Goal: Download file/media

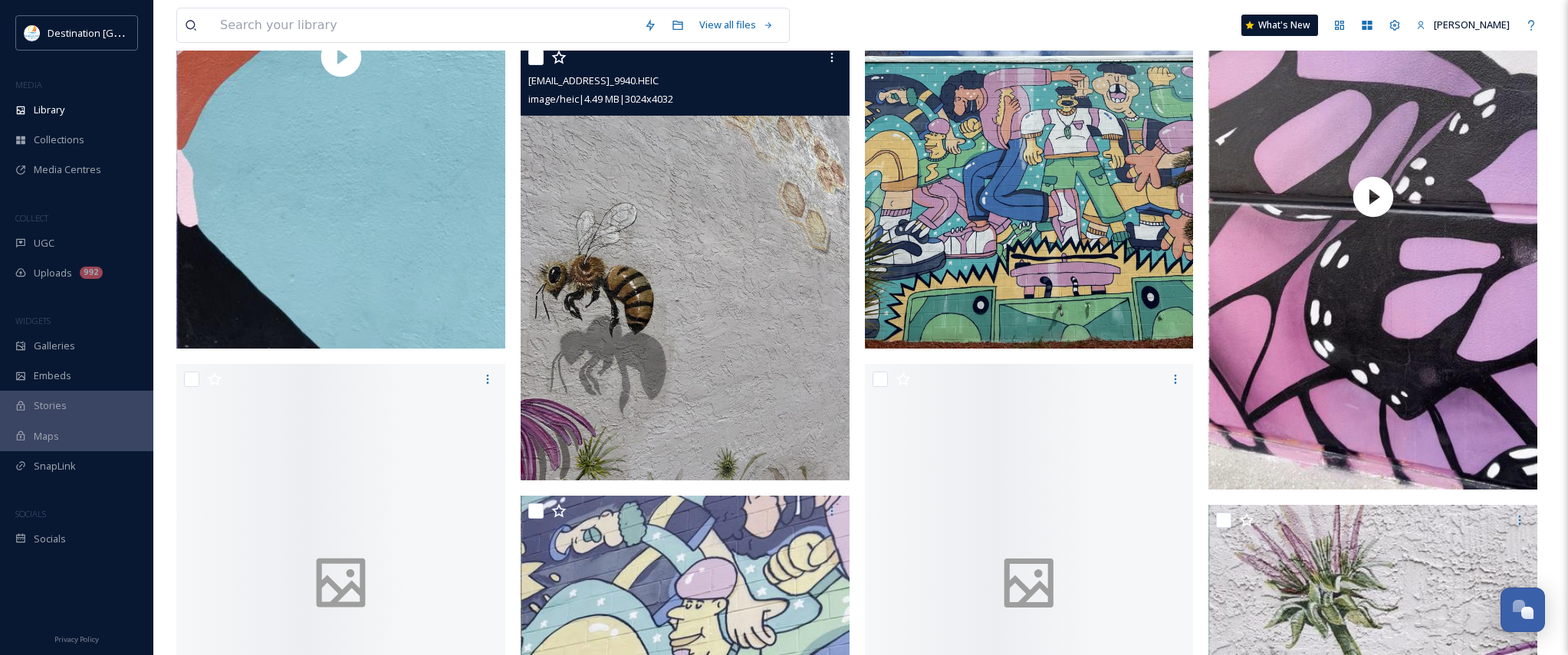
scroll to position [4293, 0]
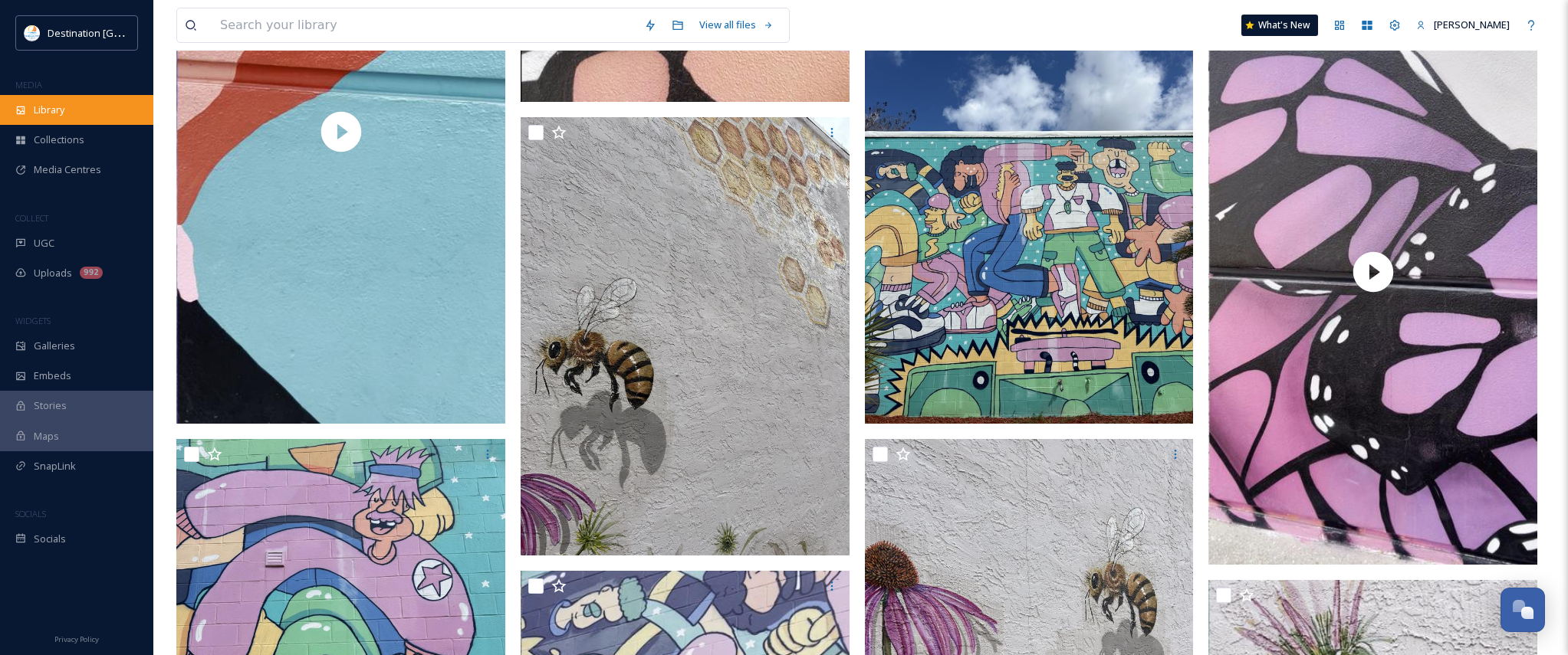
click at [44, 105] on span "Library" at bounding box center [49, 109] width 31 height 15
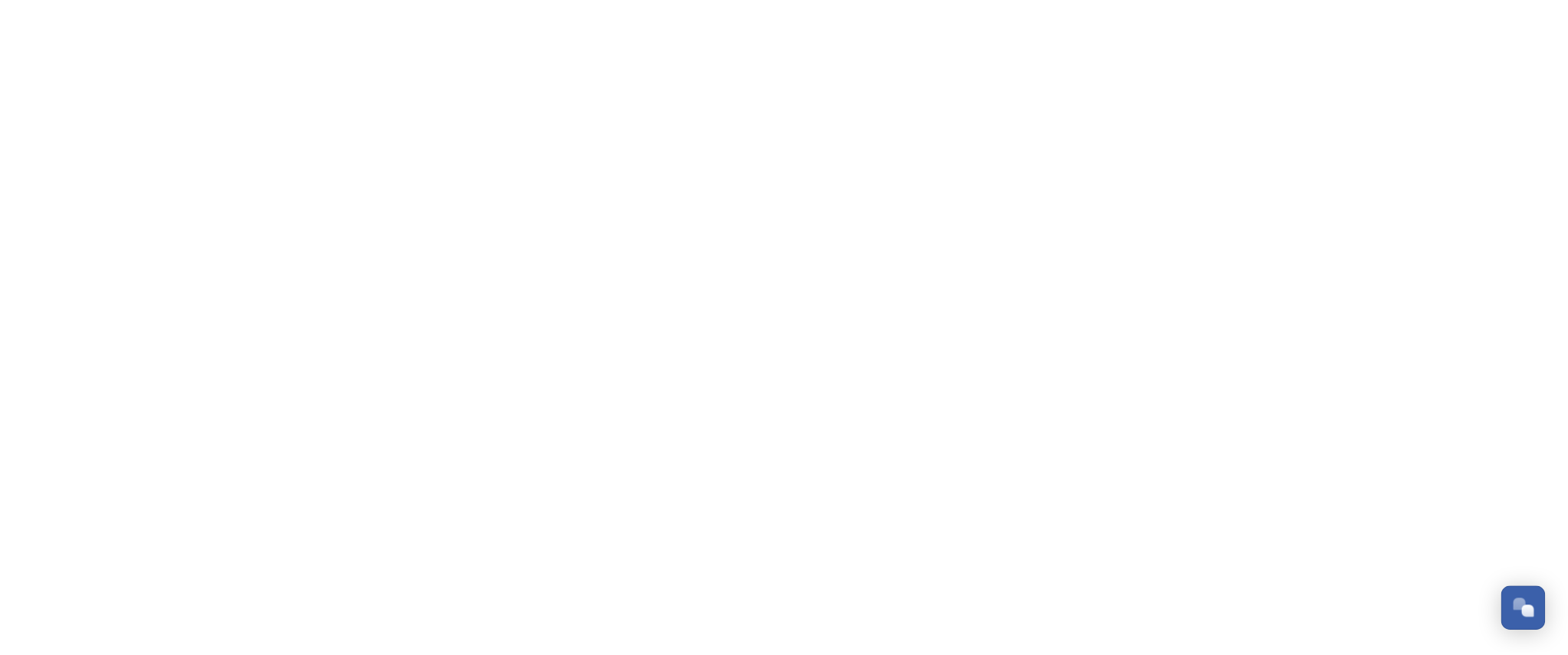
scroll to position [741, 0]
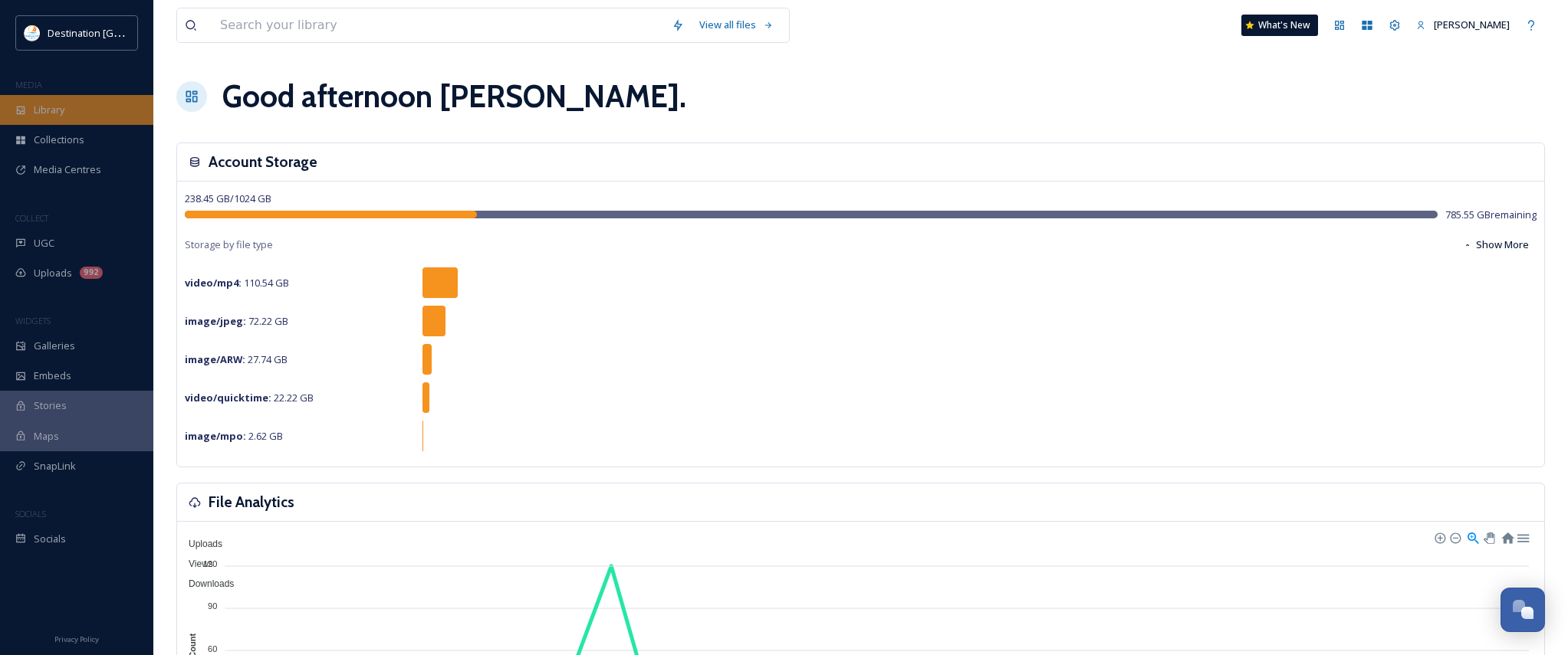
click at [54, 102] on div "Library" at bounding box center [77, 109] width 153 height 30
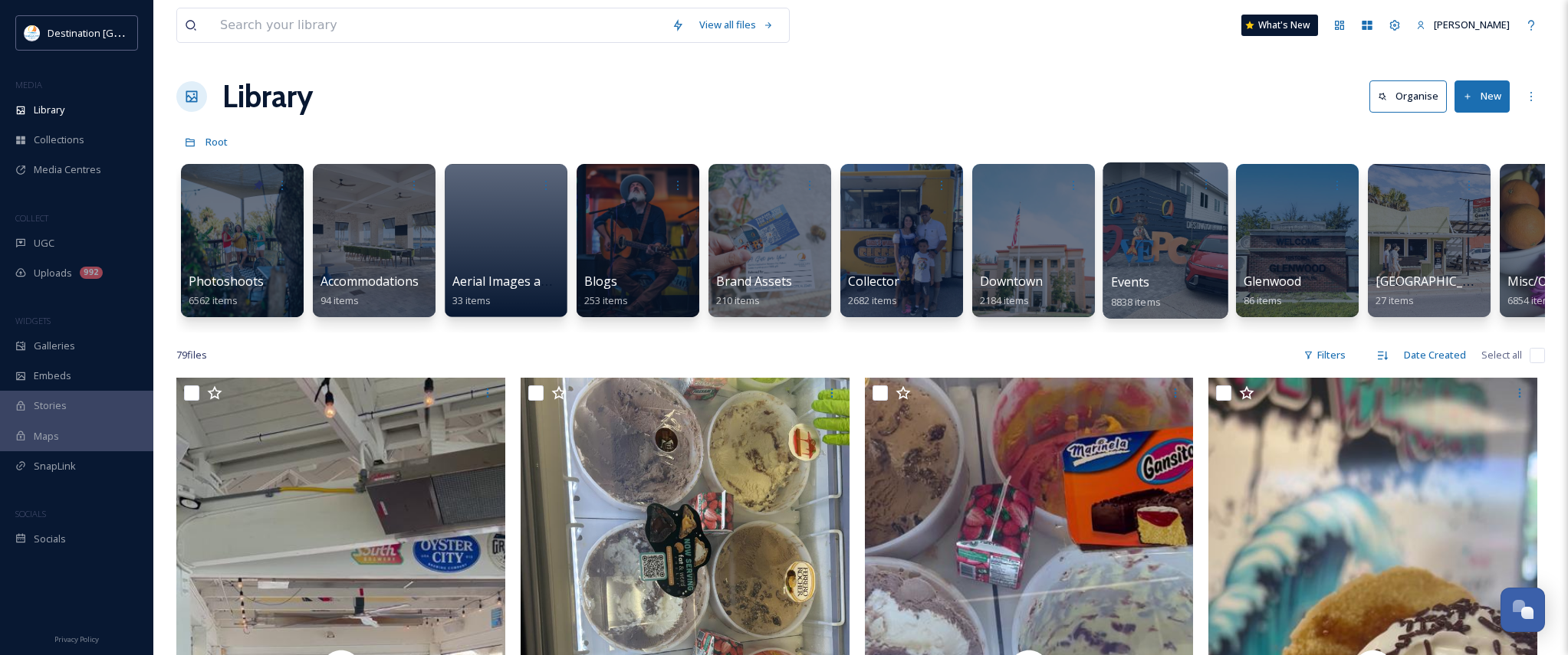
click at [1162, 280] on div "Events 8838 items" at bounding box center [1166, 292] width 110 height 39
click at [1135, 267] on div at bounding box center [1165, 240] width 125 height 156
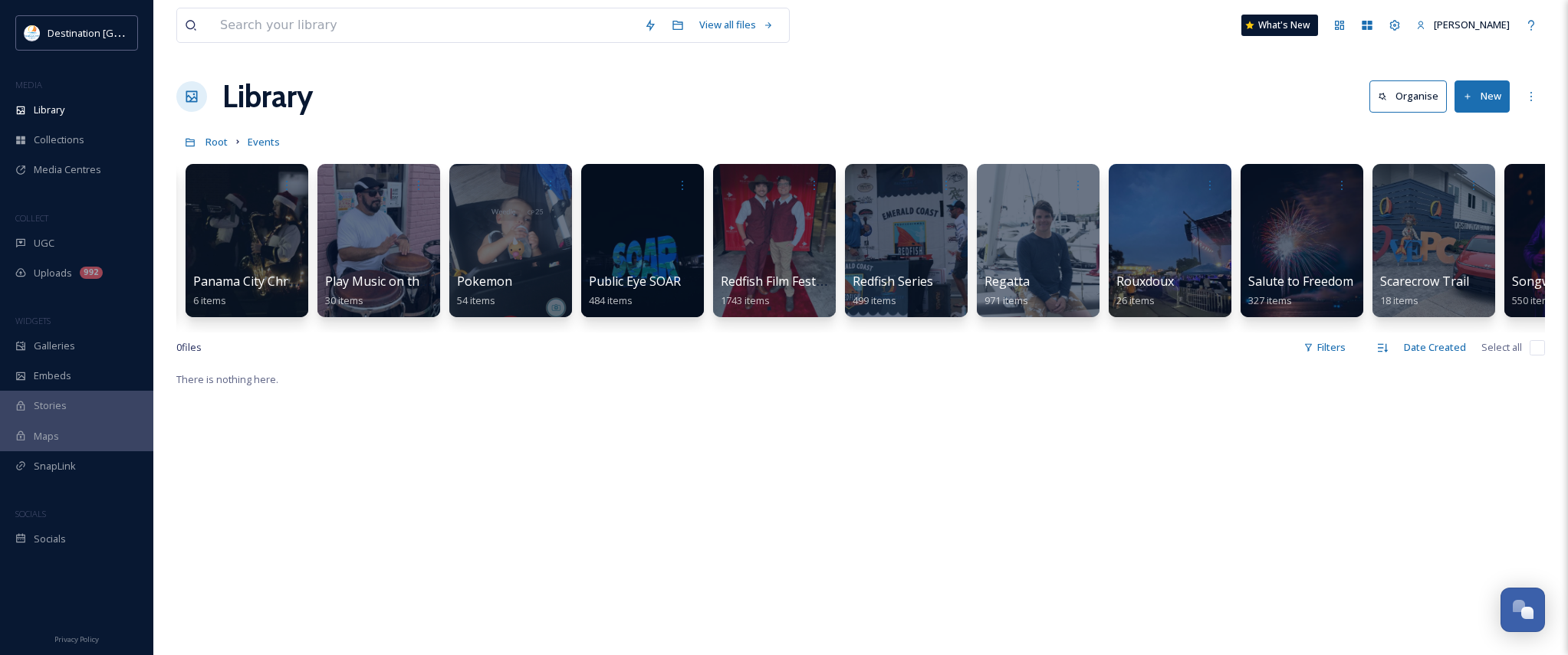
scroll to position [0, 3077]
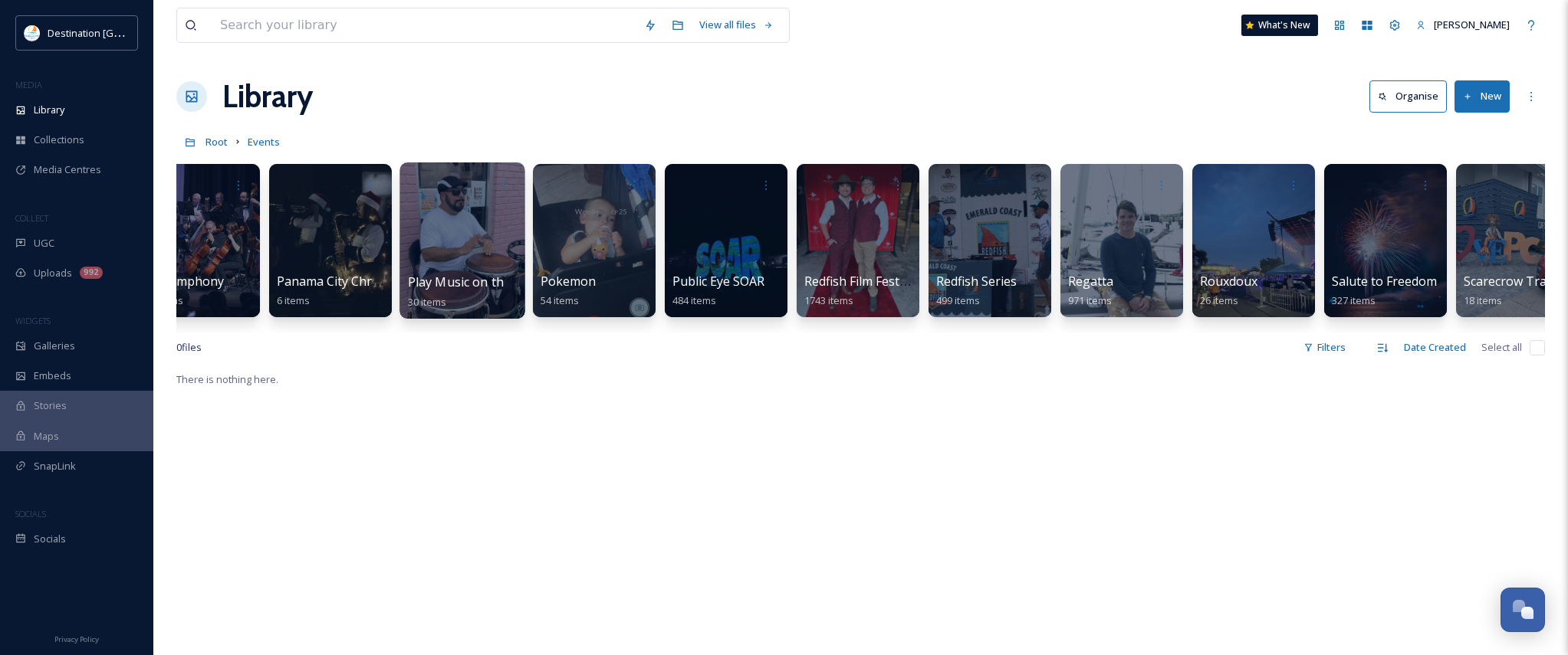
click at [501, 258] on div at bounding box center [462, 240] width 125 height 156
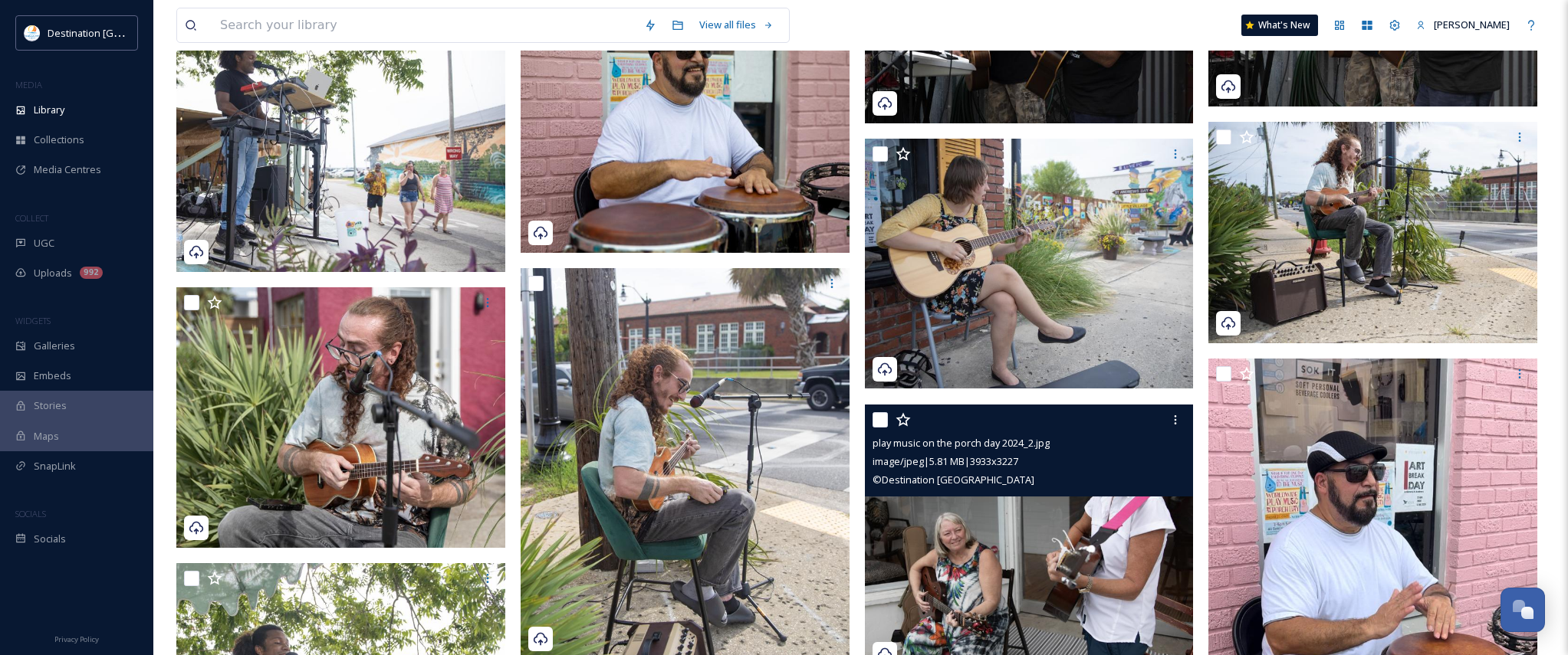
scroll to position [2759, 0]
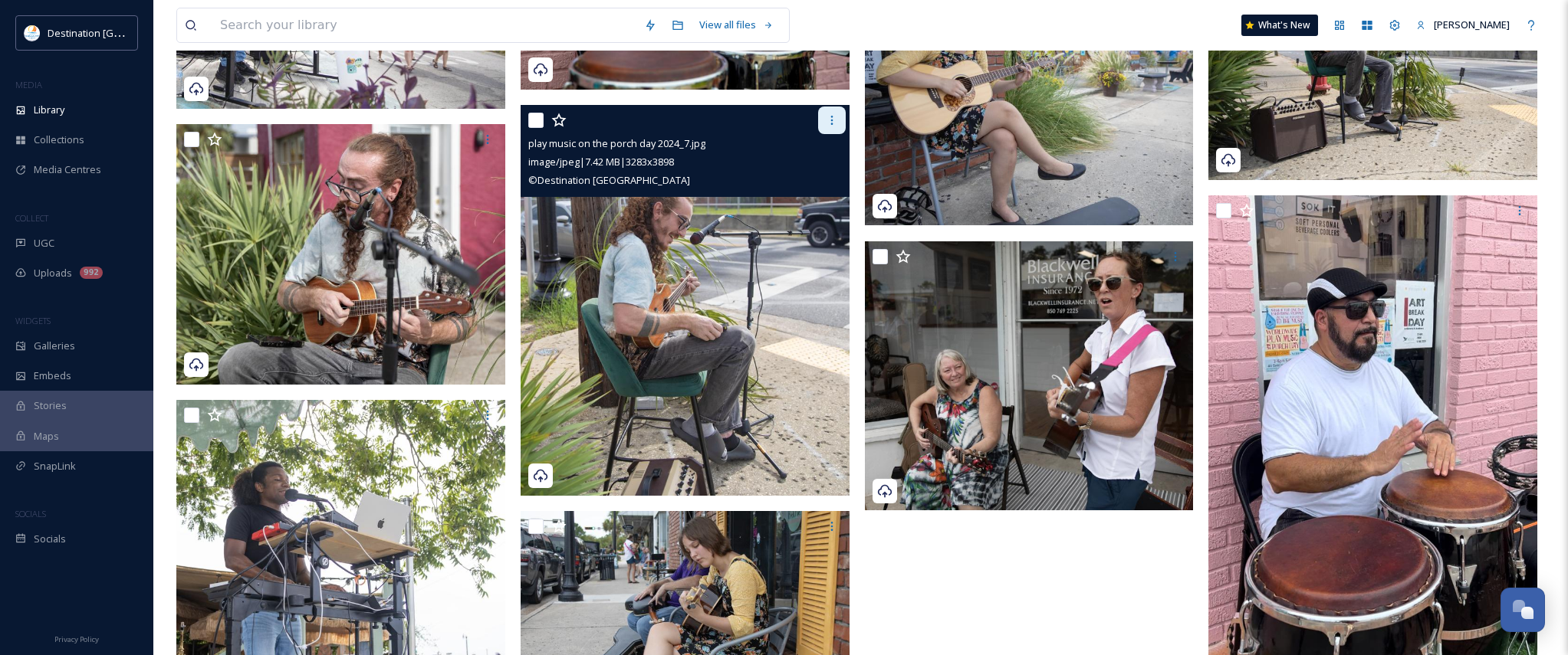
click at [827, 125] on icon at bounding box center [831, 120] width 12 height 12
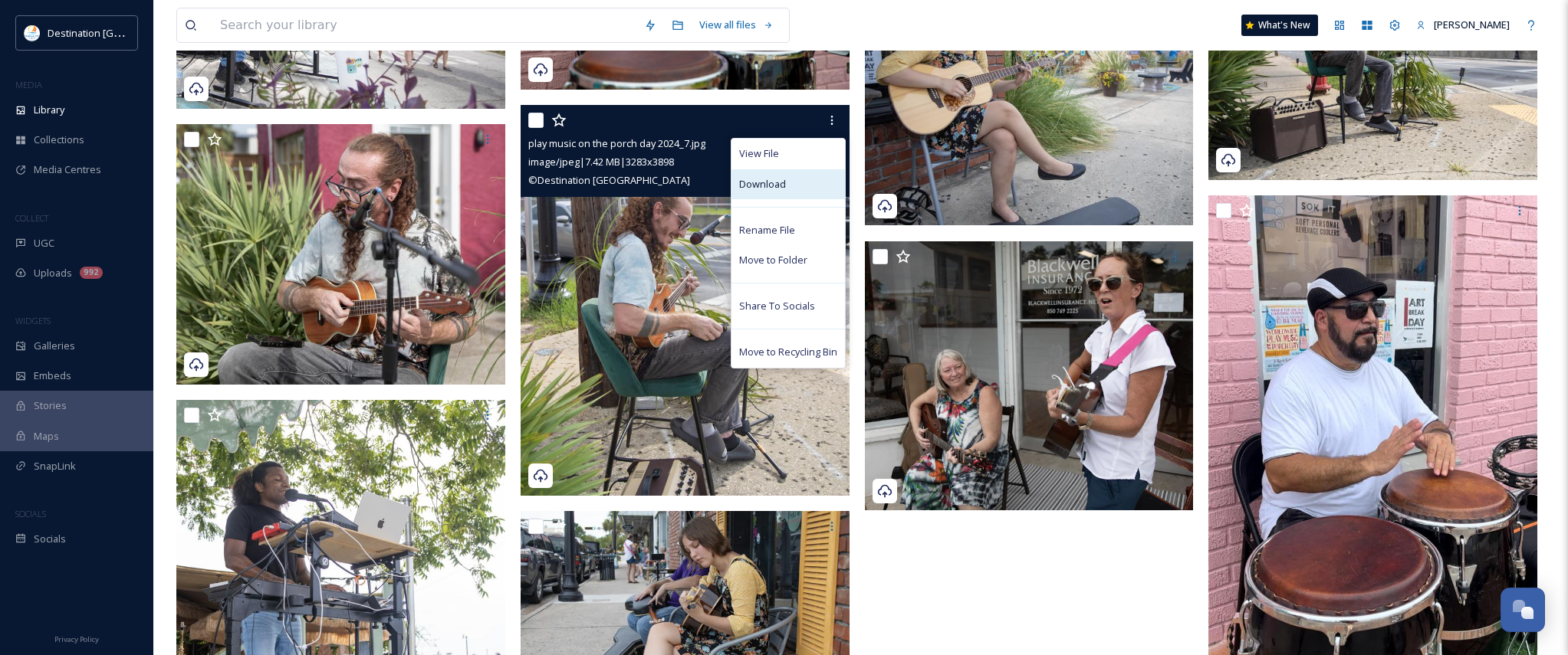
click at [796, 180] on div "Download" at bounding box center [788, 184] width 113 height 30
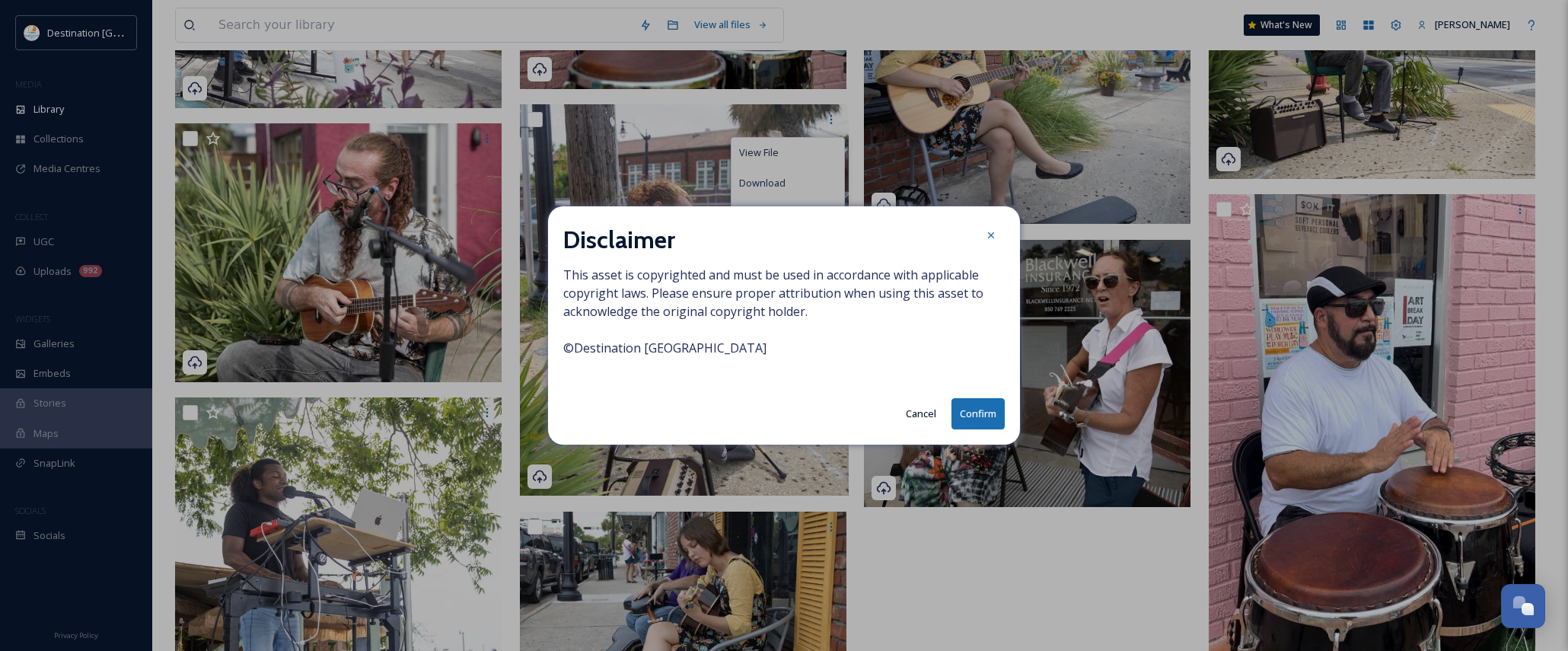
click at [982, 413] on button "Confirm" at bounding box center [979, 415] width 53 height 32
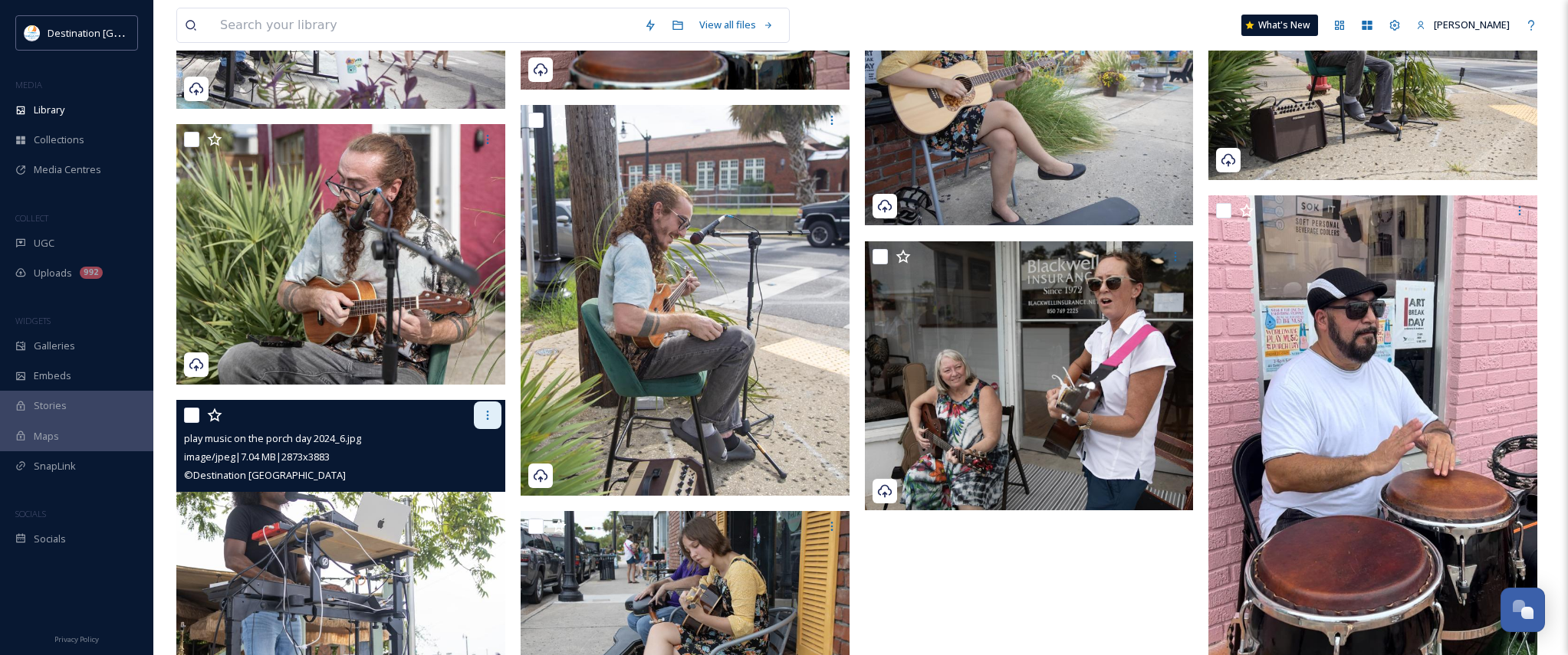
click at [491, 416] on icon at bounding box center [488, 415] width 12 height 12
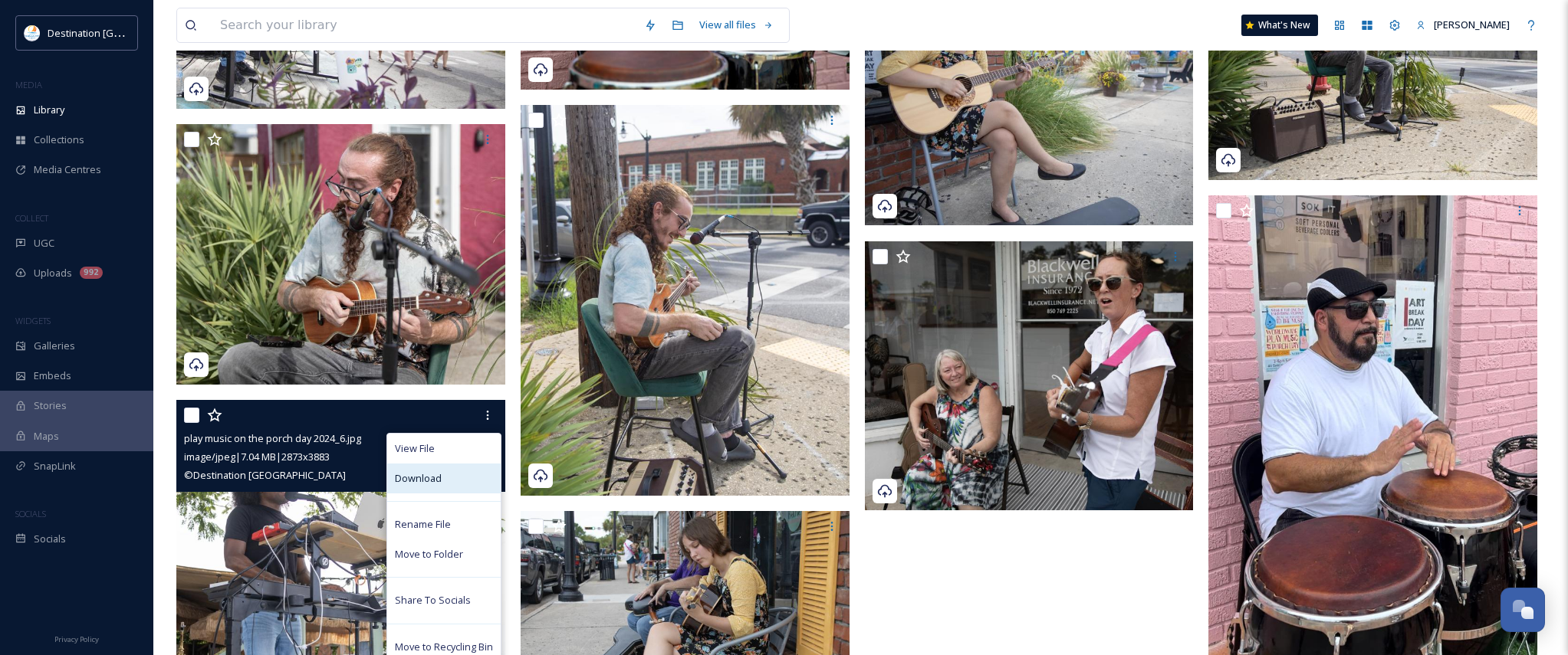
click at [455, 469] on div "Download" at bounding box center [444, 479] width 113 height 30
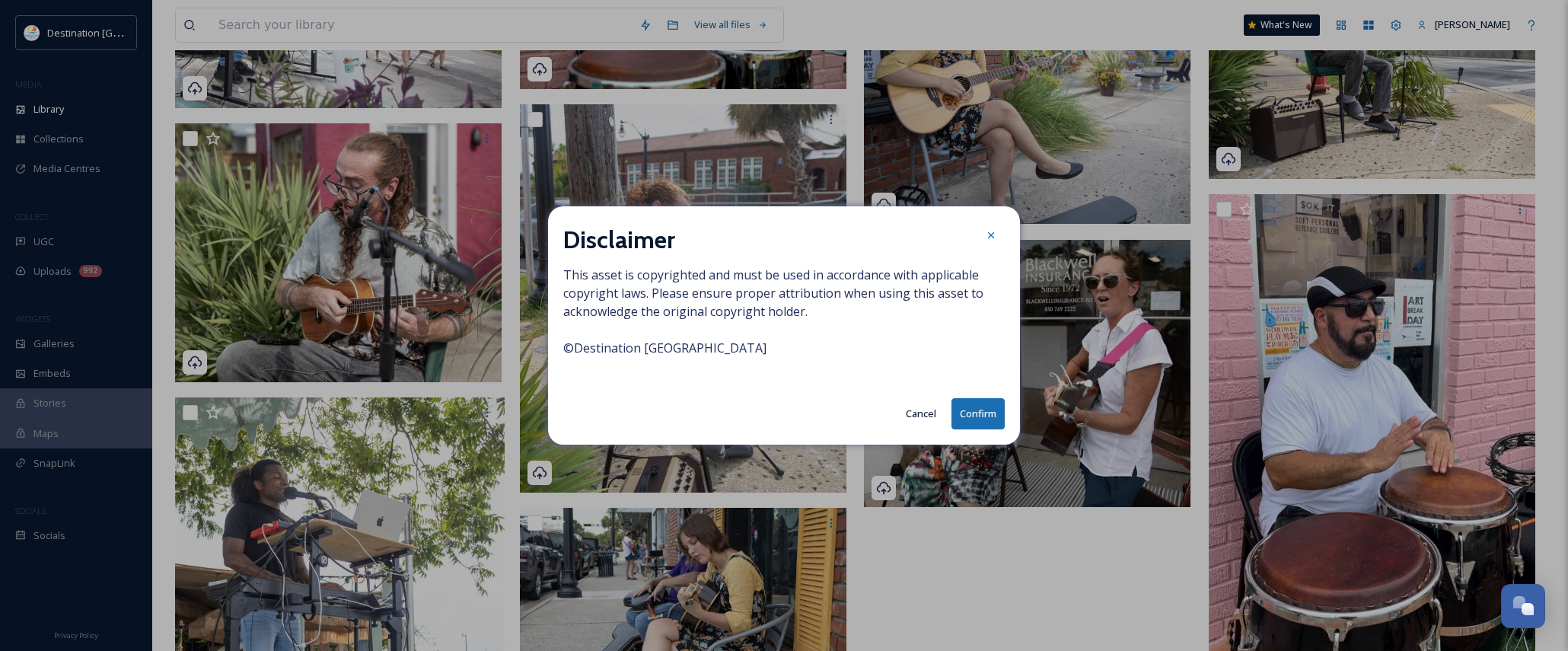
click at [962, 406] on button "Confirm" at bounding box center [979, 415] width 53 height 32
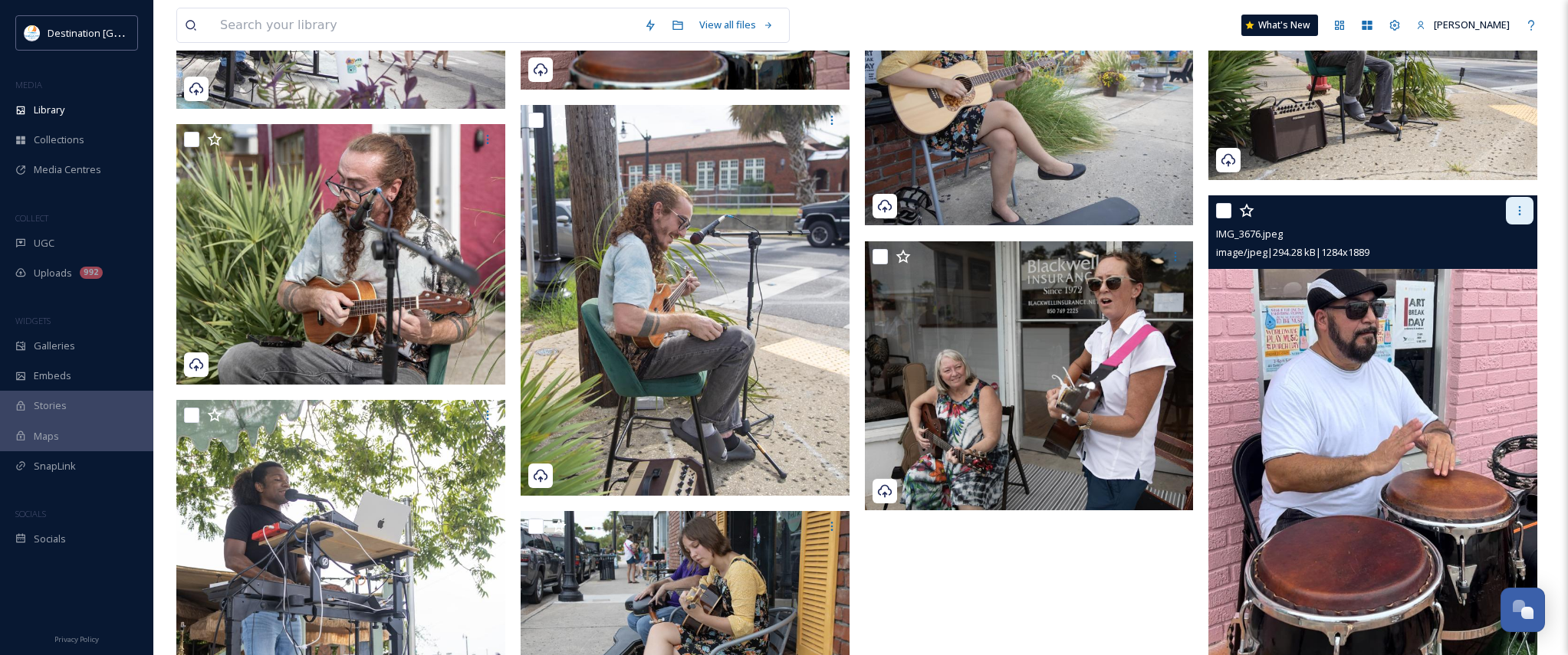
click at [1512, 208] on div at bounding box center [1520, 211] width 28 height 28
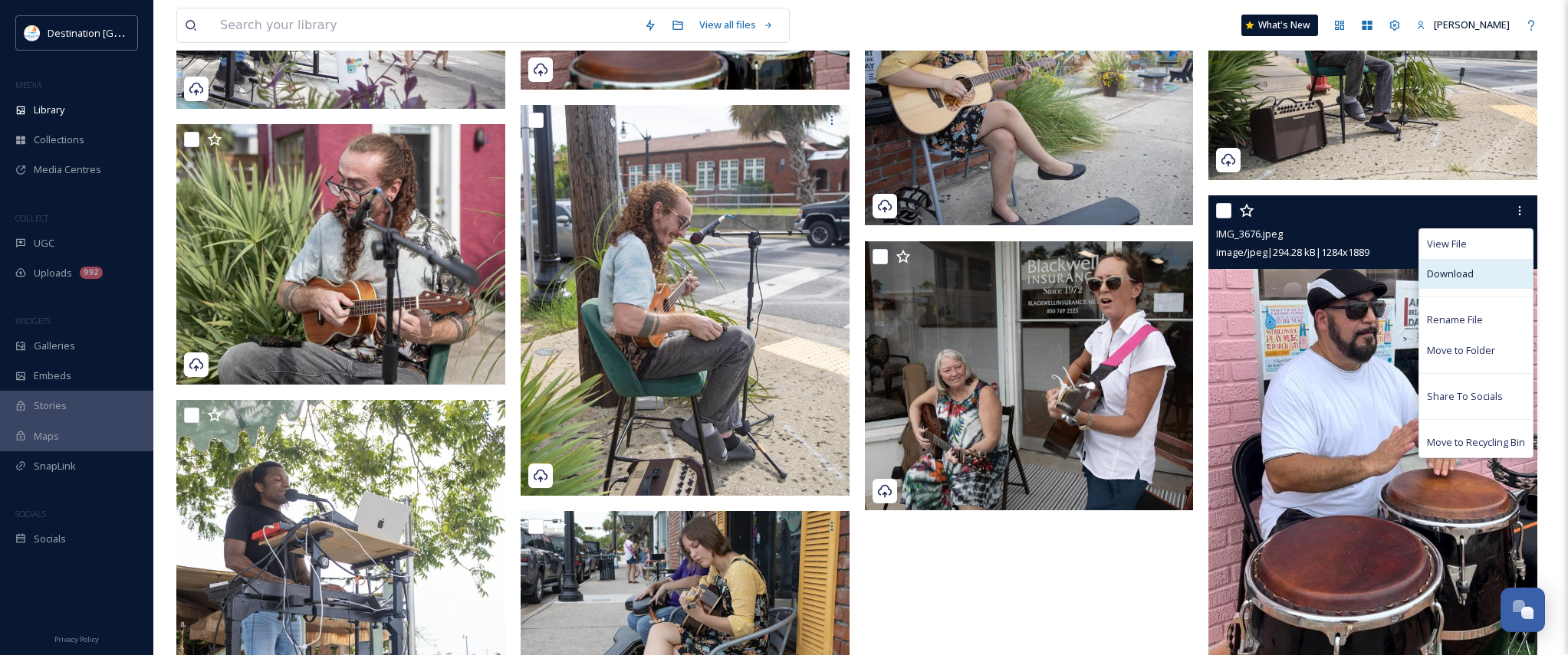
click at [1474, 278] on div "Download" at bounding box center [1476, 274] width 113 height 30
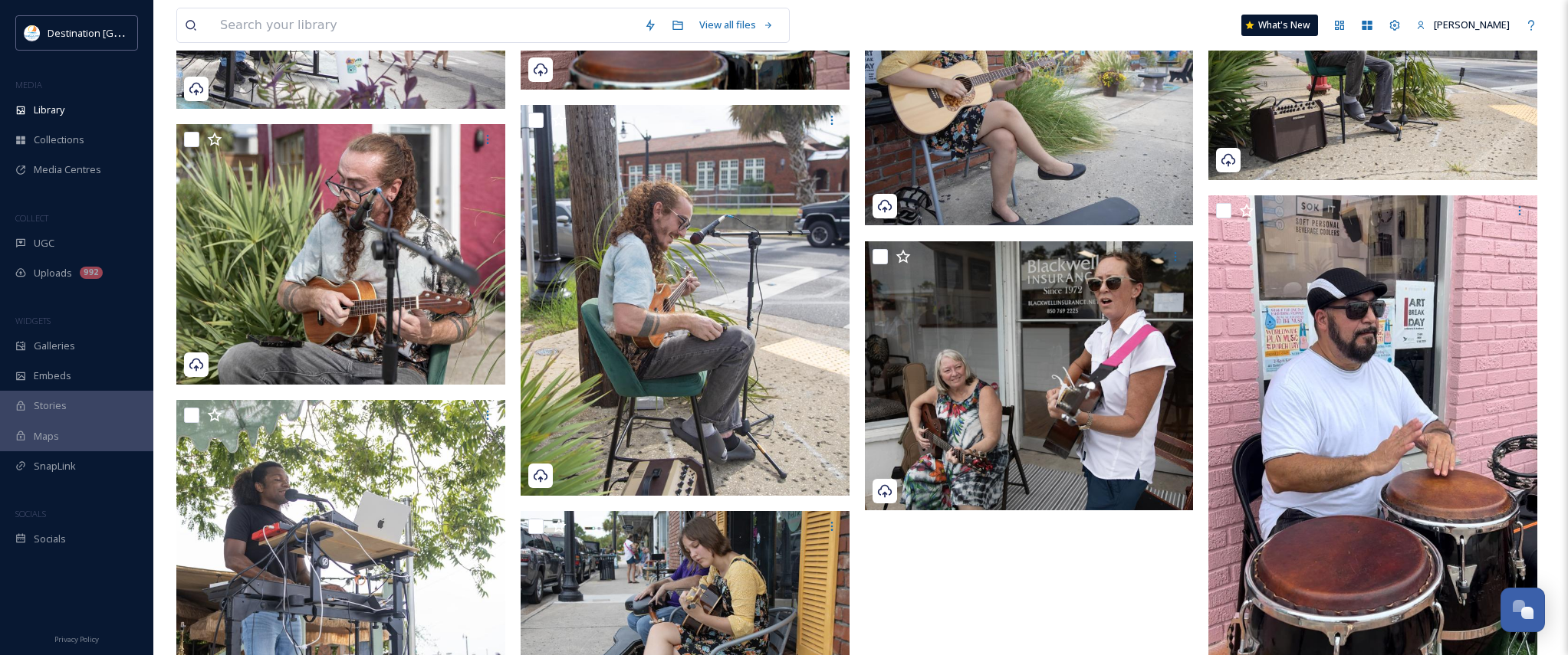
click at [864, 38] on div "View all files" at bounding box center [532, 25] width 712 height 35
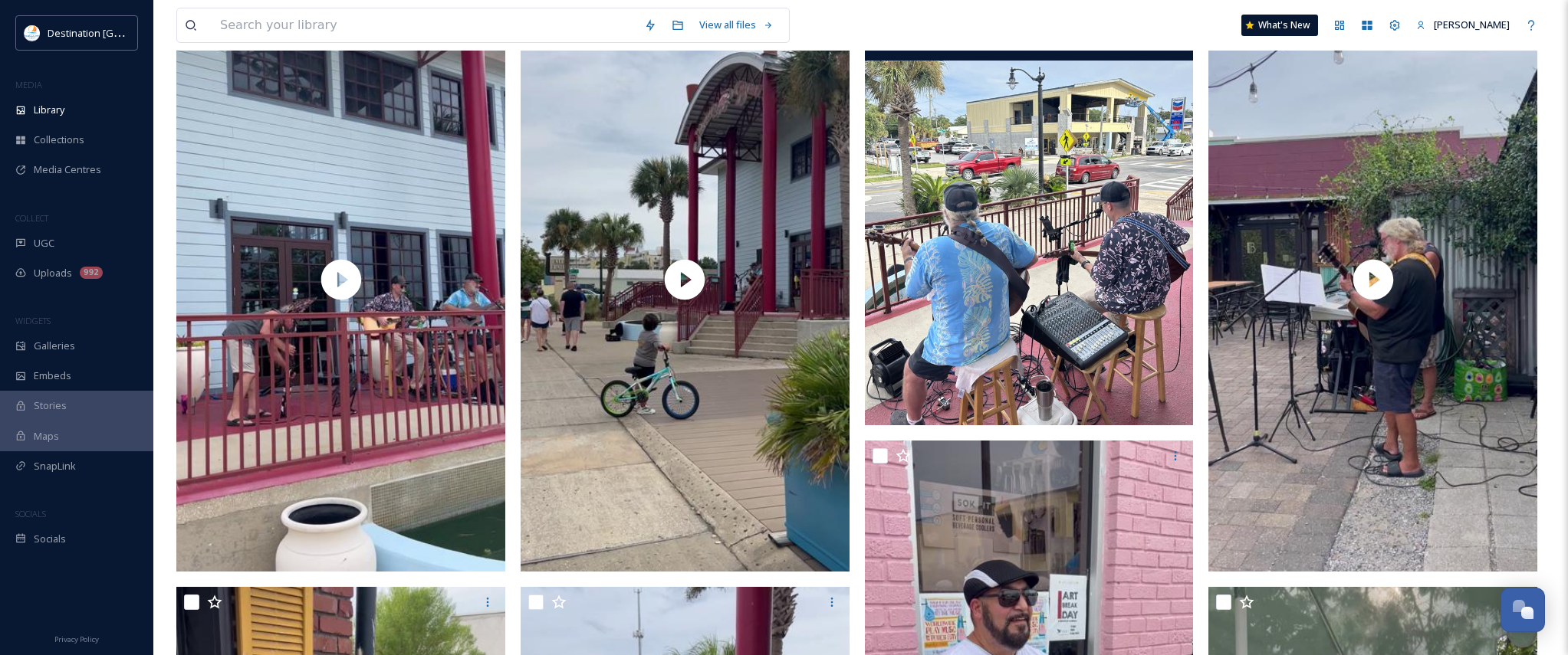
scroll to position [77, 0]
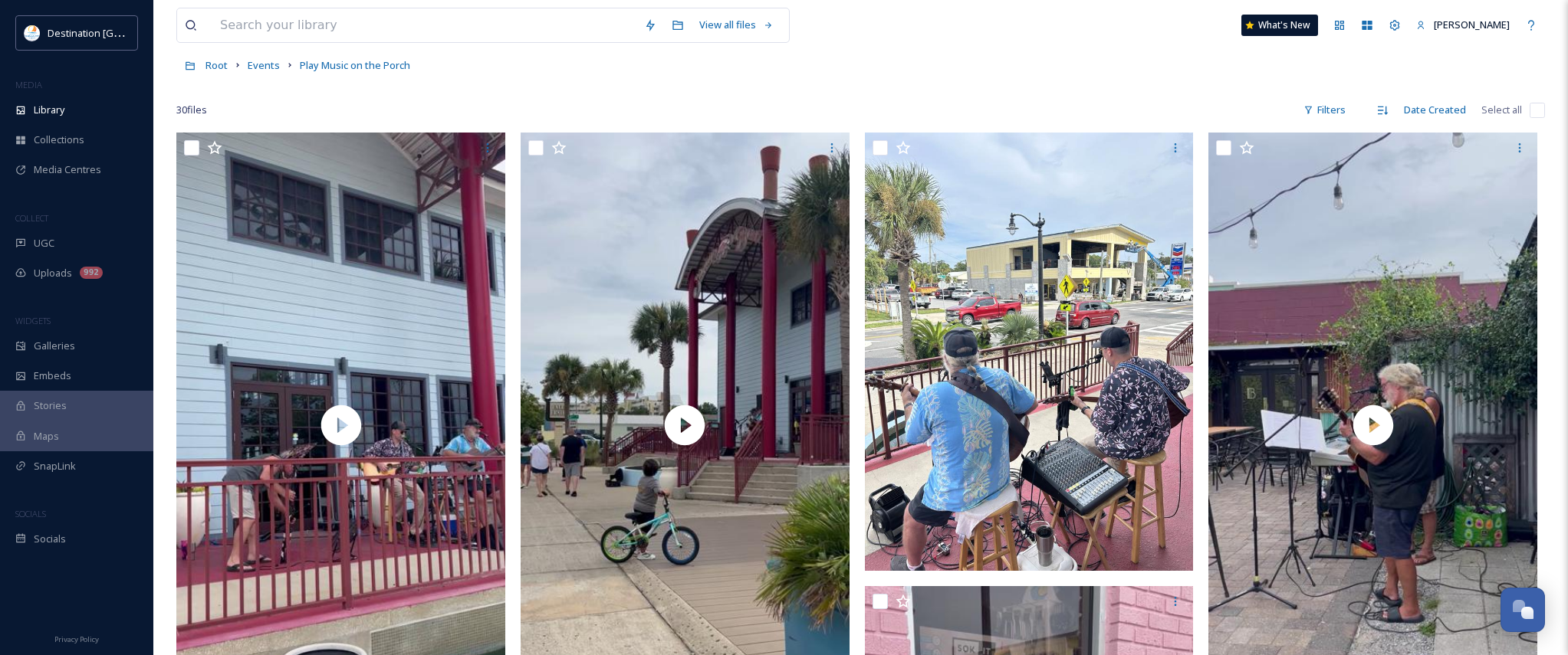
click at [840, 102] on div "30 file s Filters Date Created Select all" at bounding box center [860, 109] width 1369 height 30
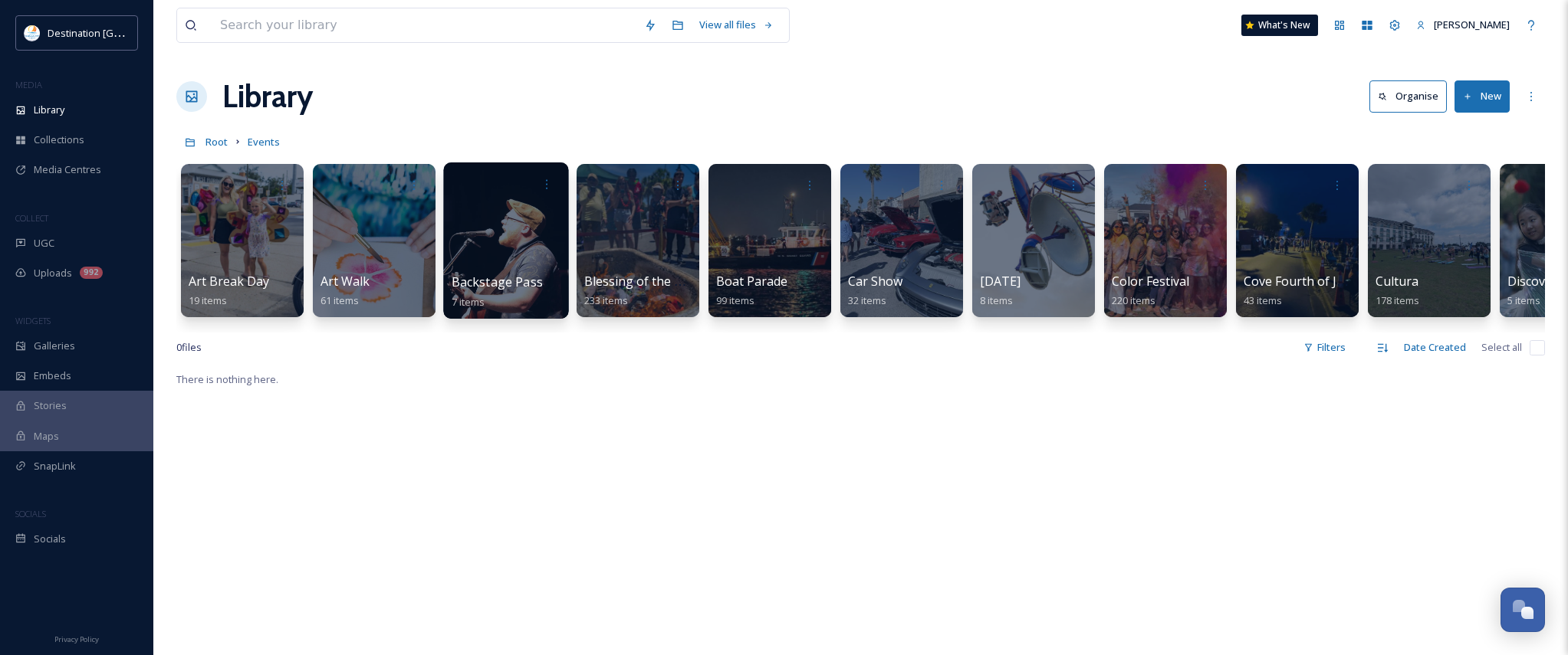
click at [516, 266] on div at bounding box center [506, 240] width 125 height 156
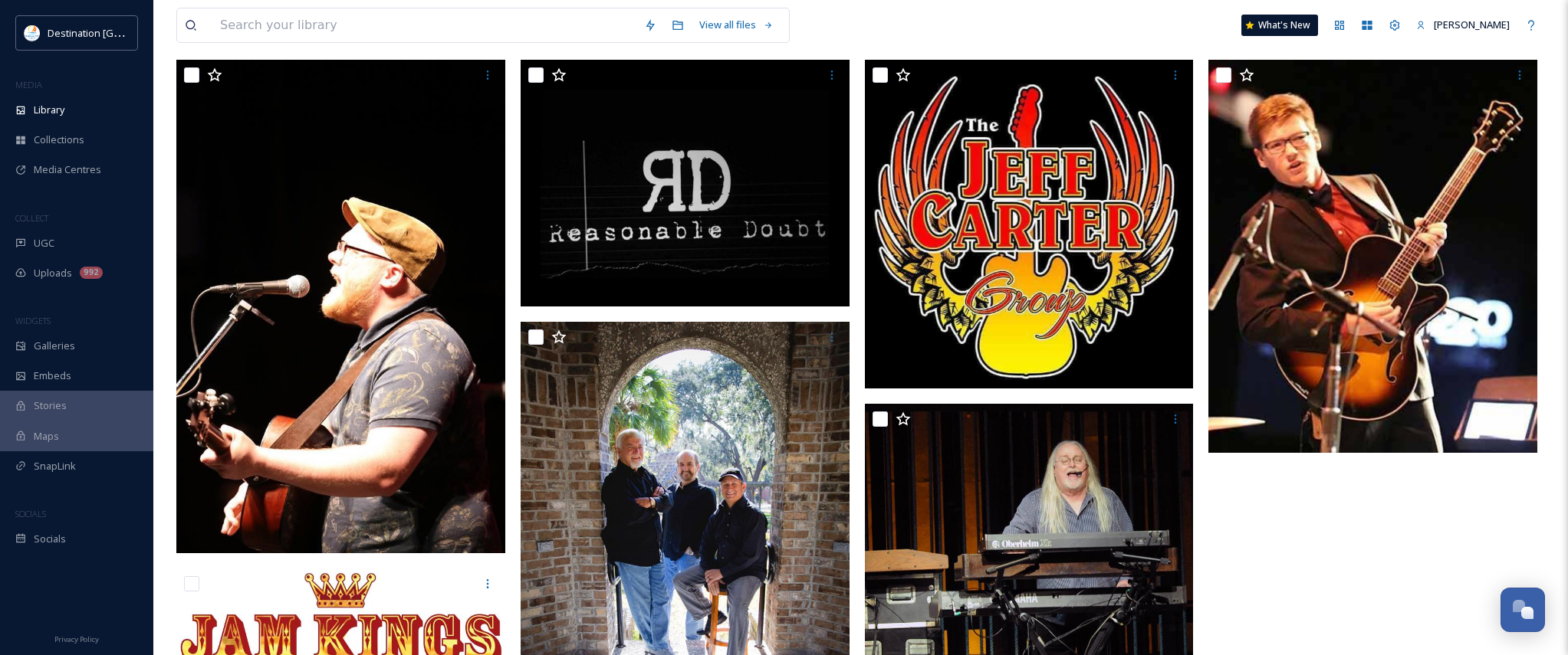
scroll to position [176, 0]
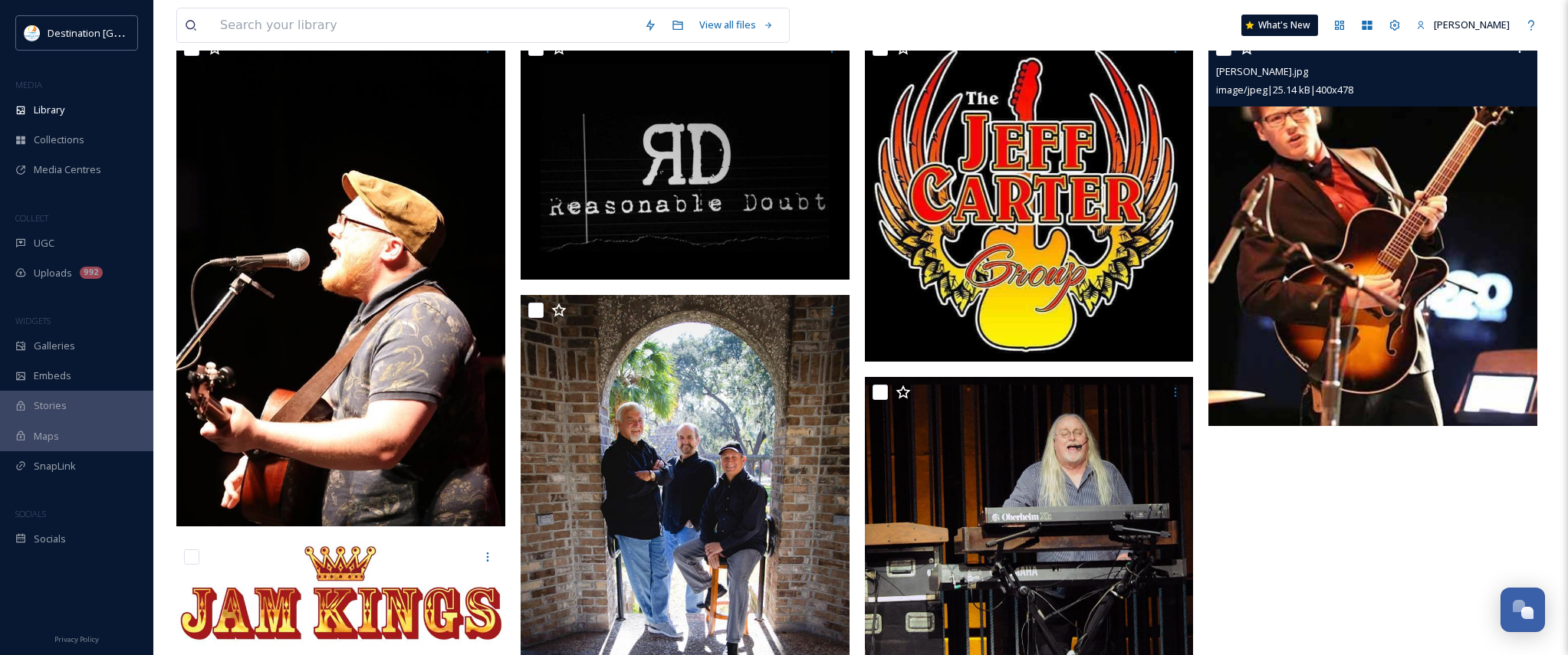
click at [1393, 405] on img at bounding box center [1373, 229] width 329 height 393
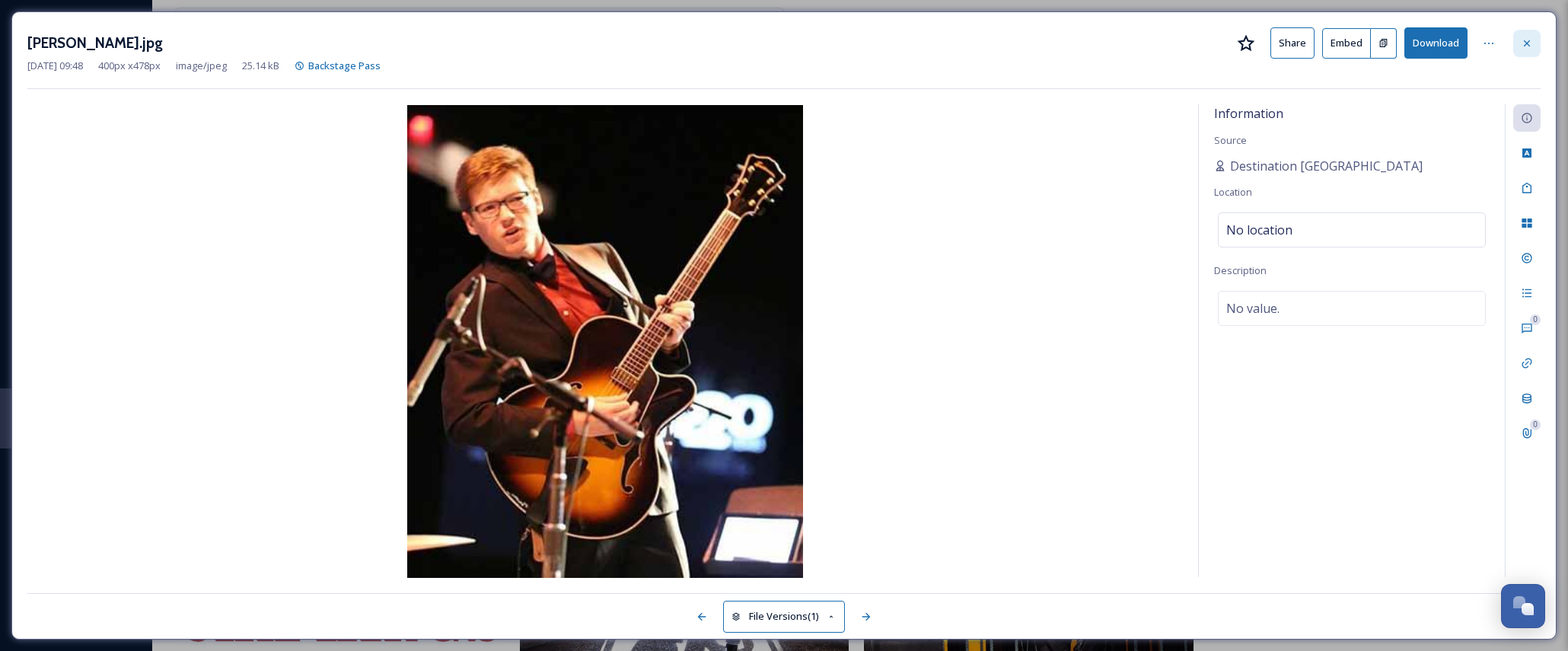
click at [1532, 38] on icon at bounding box center [1527, 44] width 12 height 12
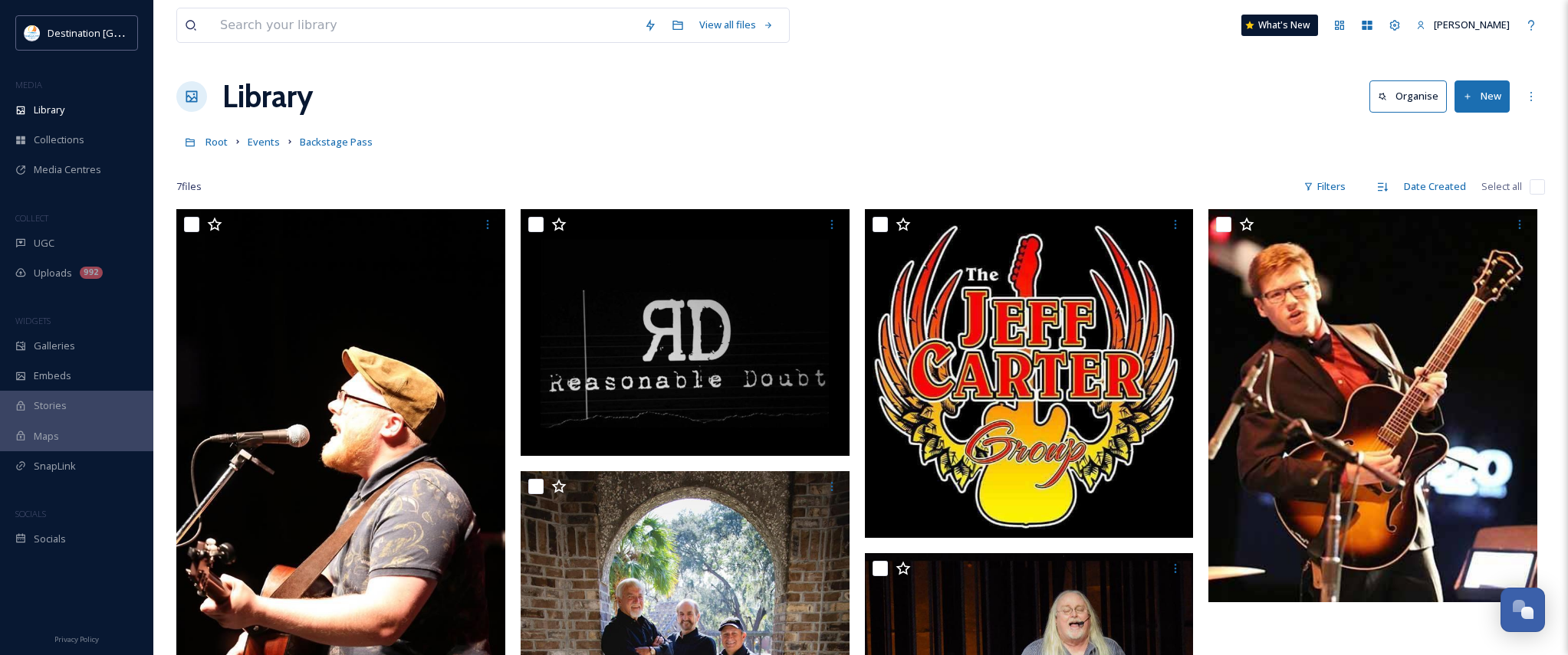
click at [569, 178] on div "7 file s Filters Date Created Select all" at bounding box center [860, 187] width 1369 height 30
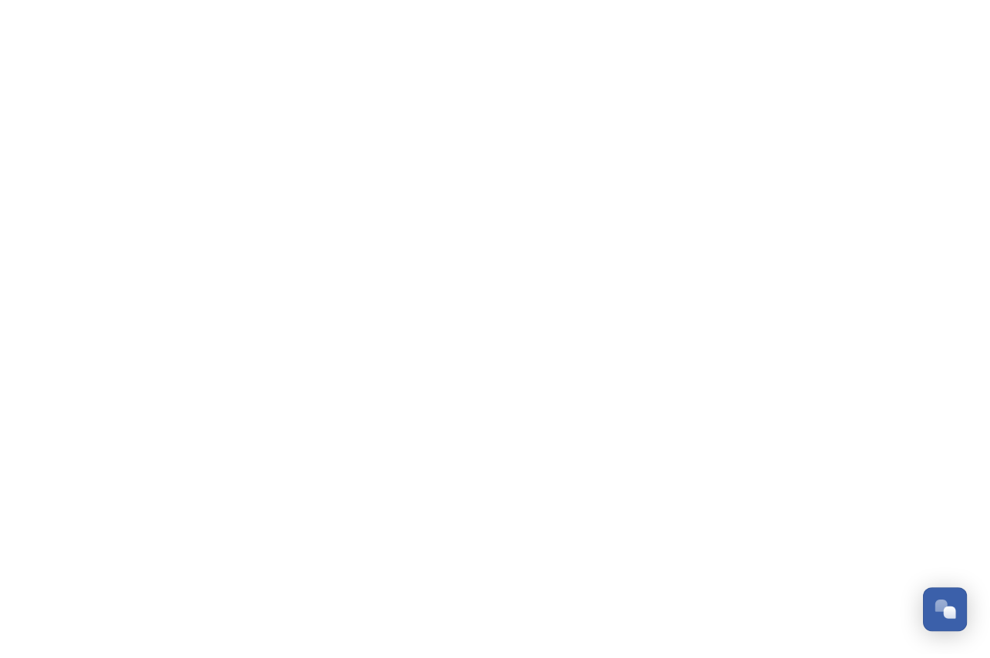
scroll to position [744, 0]
